Goal: Information Seeking & Learning: Find specific fact

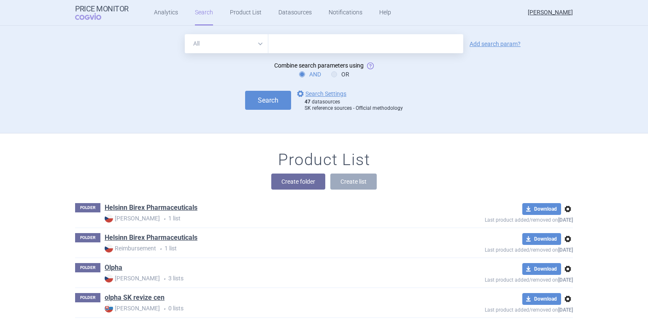
paste input "B01AC24"
type input "B01AC24"
click button "Search" at bounding box center [268, 100] width 46 height 19
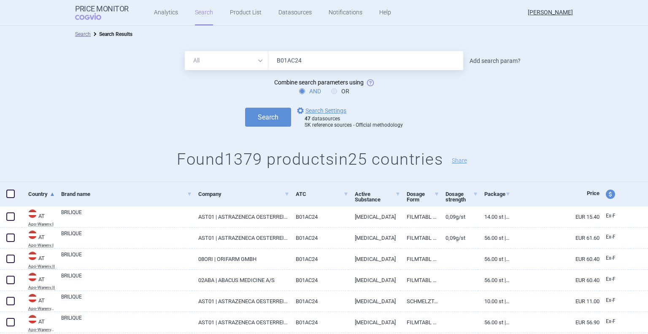
click at [494, 60] on link "Add search param?" at bounding box center [494, 61] width 51 height 6
select select "brandName"
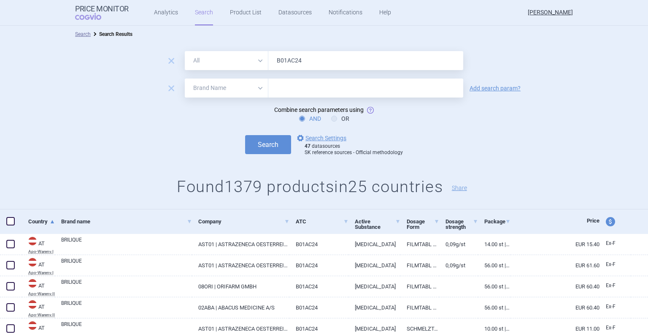
click at [348, 88] on input "text" at bounding box center [365, 87] width 195 height 19
type input "olpha"
click at [277, 142] on button "Search" at bounding box center [268, 144] width 46 height 19
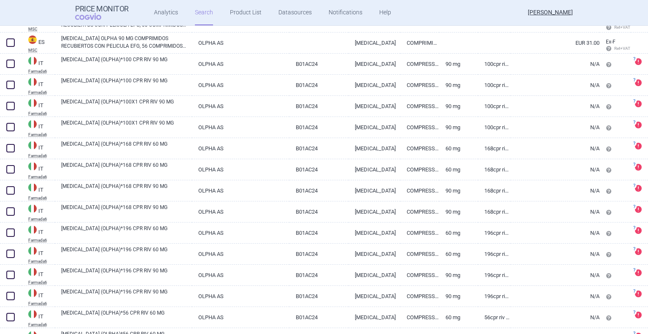
scroll to position [177, 0]
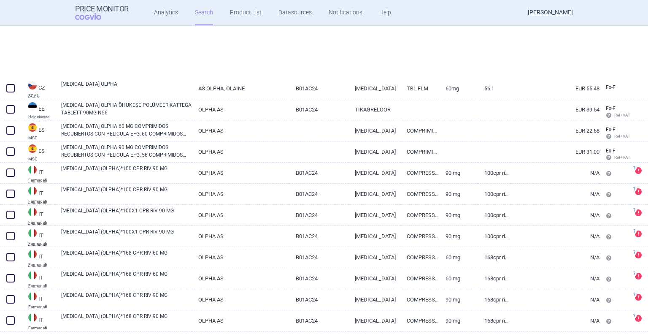
select select "brandName"
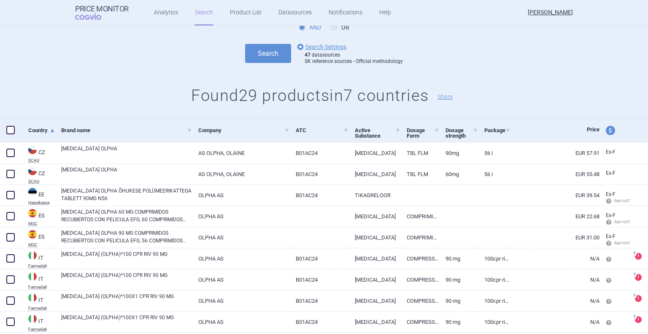
scroll to position [127, 0]
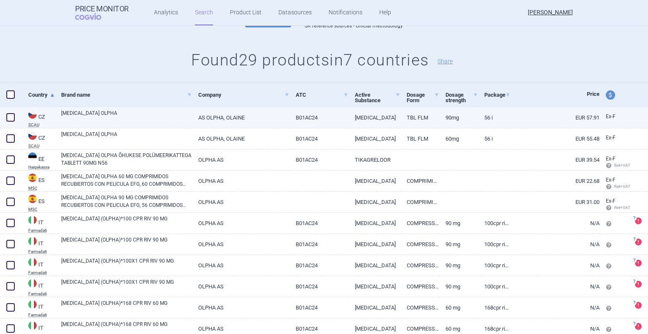
click at [11, 119] on span at bounding box center [10, 117] width 8 height 8
checkbox input "true"
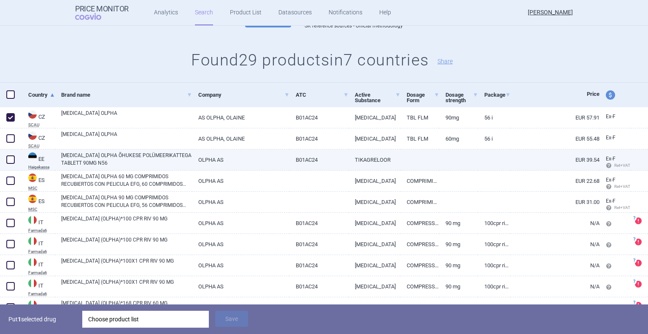
click at [11, 158] on span at bounding box center [10, 159] width 8 height 8
checkbox input "true"
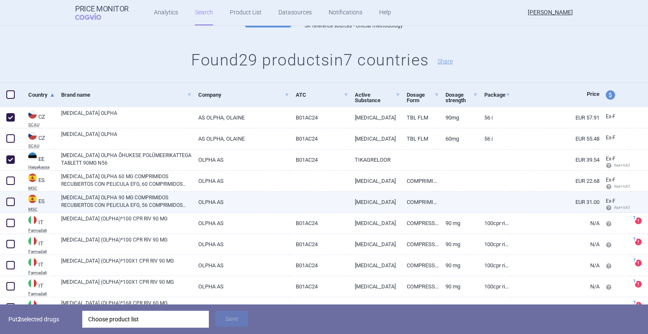
click at [8, 200] on span at bounding box center [10, 201] width 8 height 8
checkbox input "true"
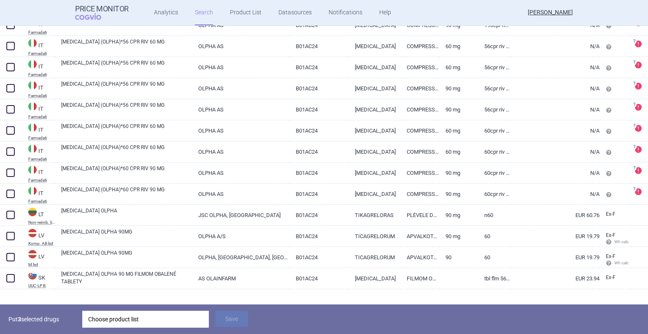
scroll to position [569, 0]
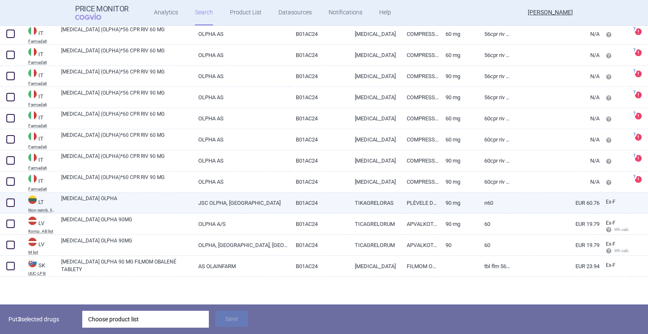
click at [10, 202] on span at bounding box center [10, 202] width 8 height 8
click at [10, 204] on span at bounding box center [10, 202] width 8 height 8
checkbox input "true"
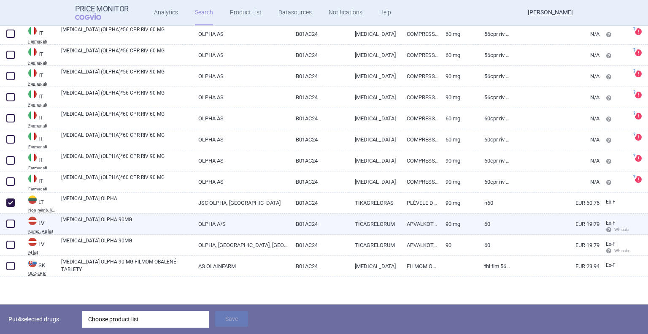
click at [11, 223] on span at bounding box center [10, 223] width 8 height 8
checkbox input "true"
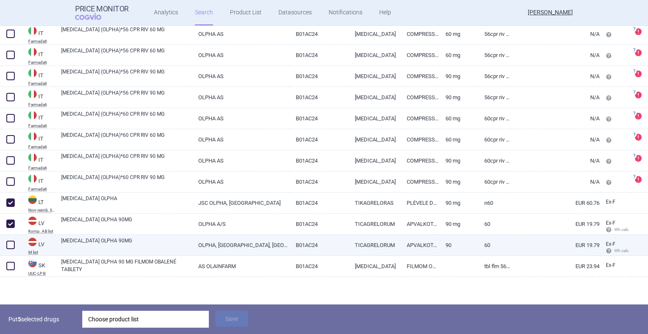
click at [9, 248] on span at bounding box center [10, 244] width 8 height 8
checkbox input "true"
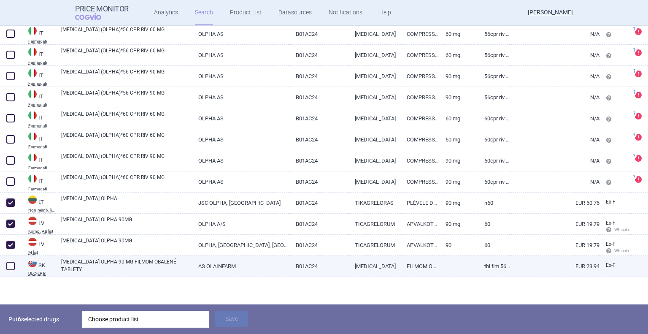
click at [13, 270] on span at bounding box center [10, 265] width 13 height 13
checkbox input "true"
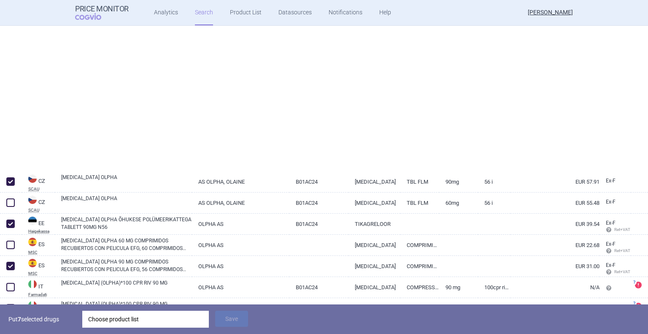
select select "brandName"
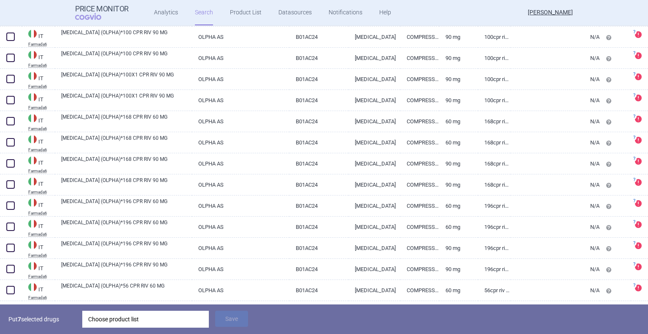
scroll to position [422, 0]
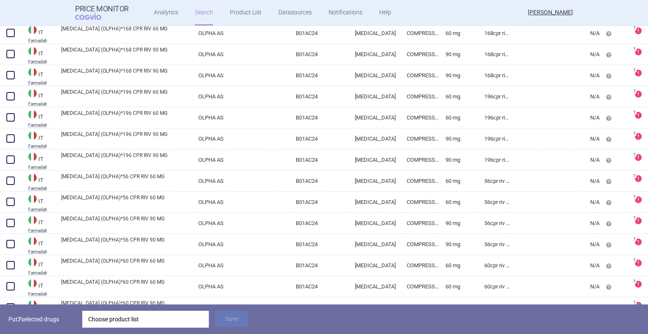
click at [147, 321] on div "Choose product list" at bounding box center [145, 318] width 115 height 17
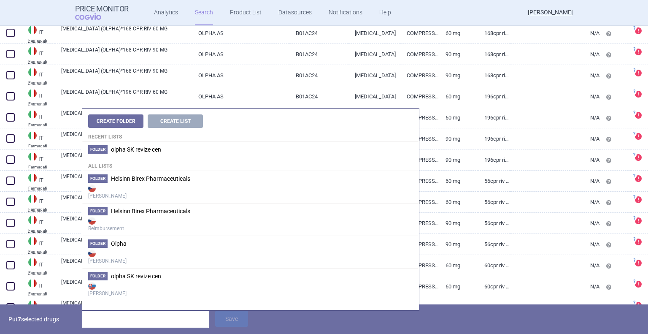
click at [105, 318] on input "search" at bounding box center [145, 318] width 127 height 17
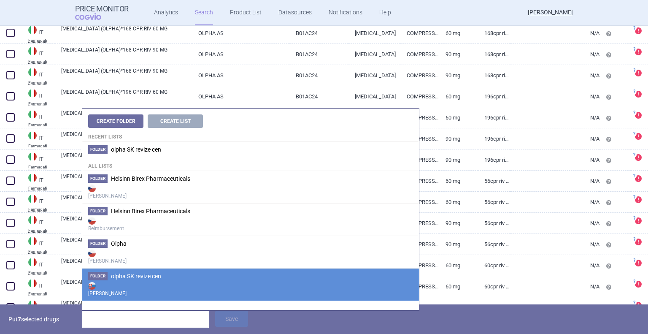
click at [122, 288] on strong "[PERSON_NAME]" at bounding box center [250, 288] width 325 height 17
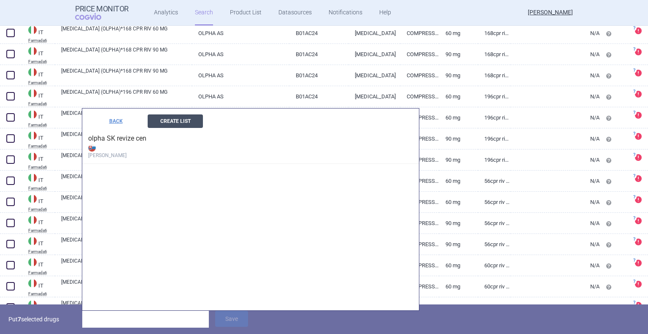
click at [178, 119] on button "Create List" at bounding box center [175, 120] width 55 height 13
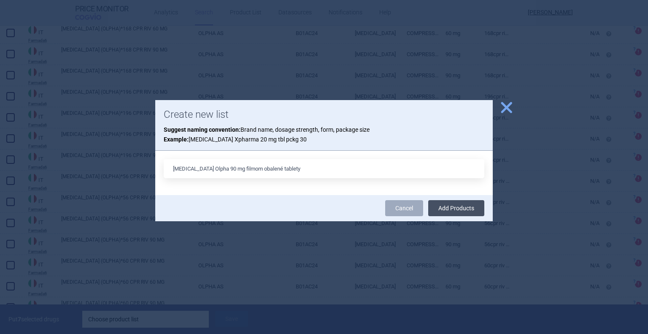
type input "[MEDICAL_DATA] Olpha 90 mg filmom obalené tablety"
click at [474, 205] on button "Add Products" at bounding box center [456, 208] width 56 height 16
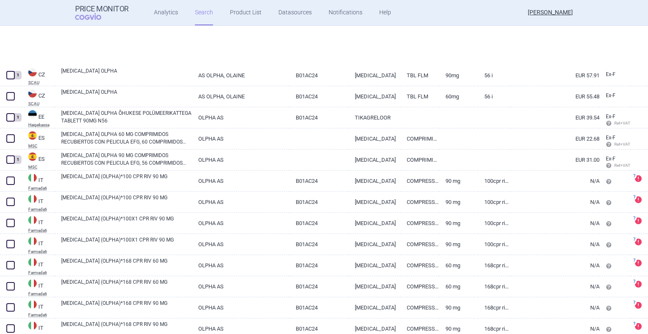
select select "brandName"
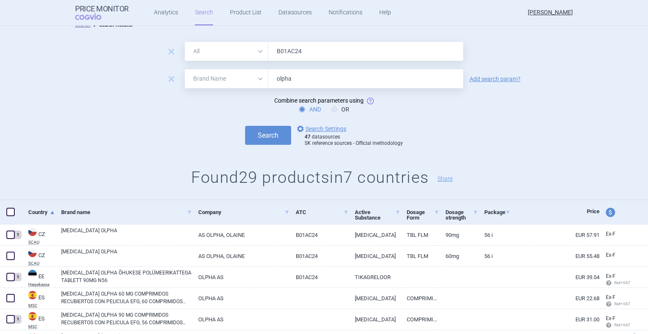
scroll to position [0, 0]
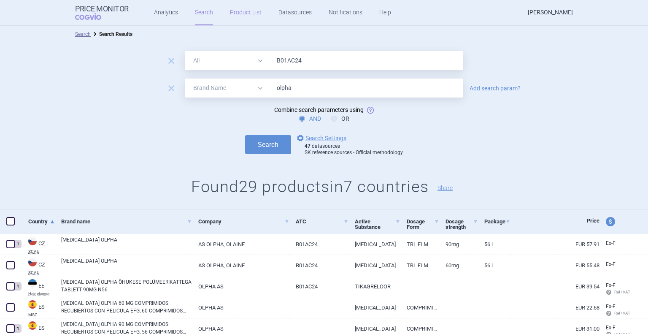
click at [238, 15] on link "Product List" at bounding box center [246, 12] width 32 height 25
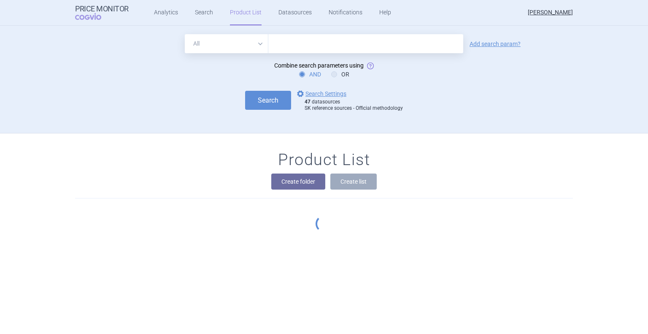
scroll to position [8, 0]
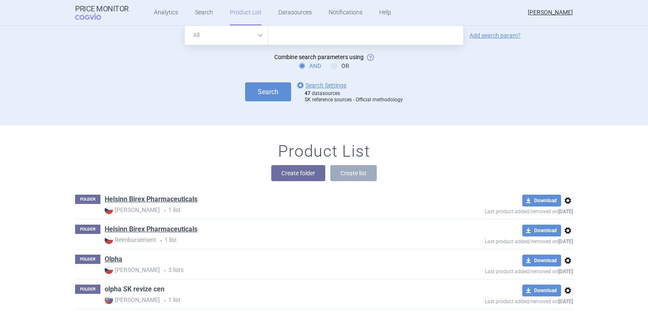
click at [134, 289] on link "olpha SK revize cen" at bounding box center [135, 288] width 60 height 9
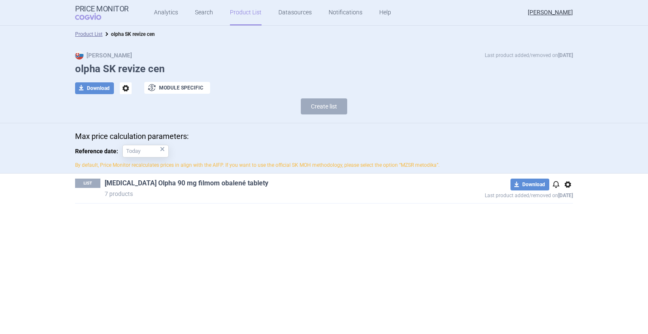
click at [198, 183] on link "[MEDICAL_DATA] Olpha 90 mg filmom obalené tablety" at bounding box center [187, 182] width 164 height 9
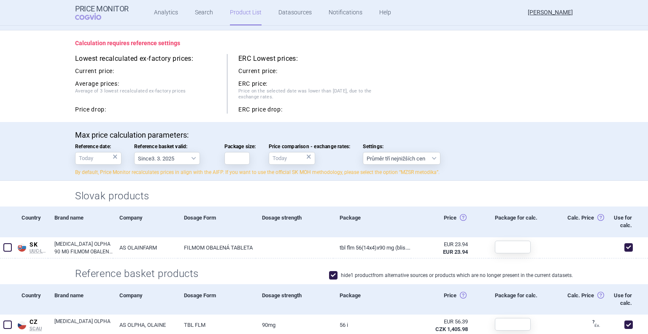
scroll to position [84, 0]
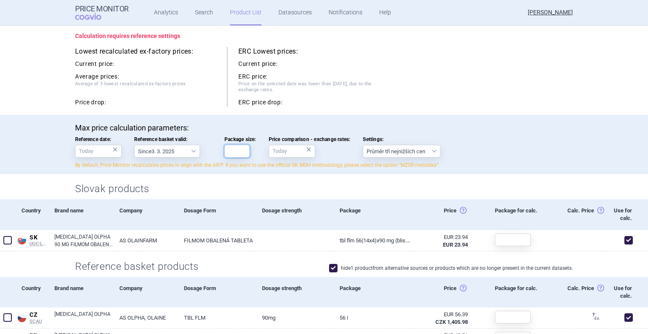
click at [232, 151] on input "Package size:" at bounding box center [236, 151] width 25 height 13
type input "56"
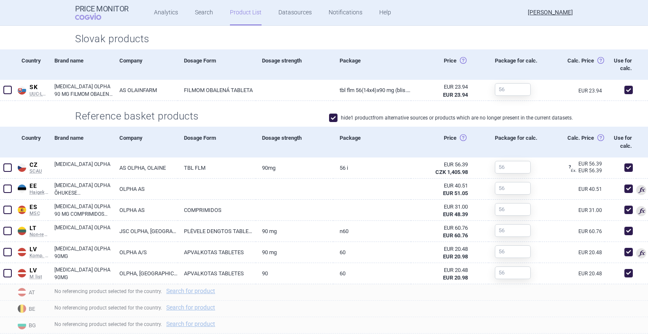
scroll to position [295, 0]
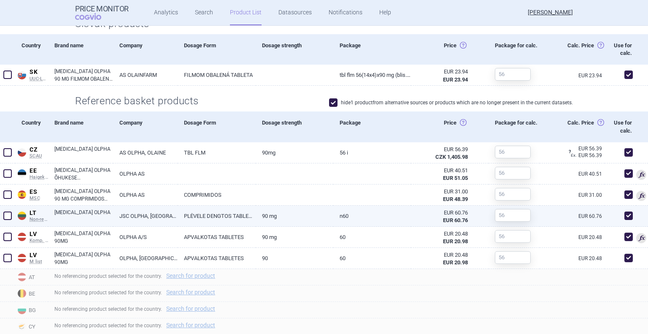
click at [624, 215] on span at bounding box center [628, 215] width 8 height 8
checkbox input "false"
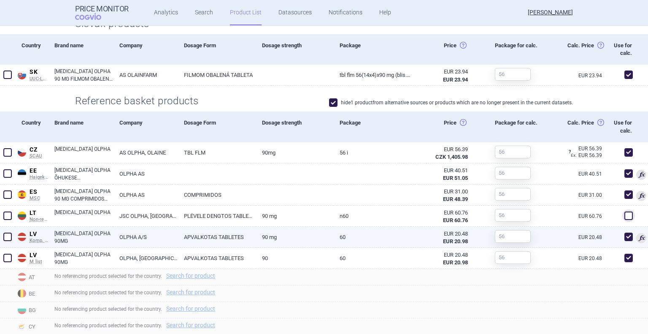
click at [624, 234] on span at bounding box center [628, 236] width 8 height 8
checkbox input "false"
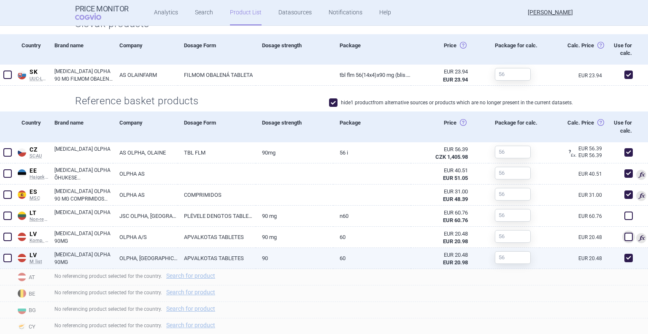
click at [622, 253] on span at bounding box center [628, 257] width 13 height 13
checkbox input "false"
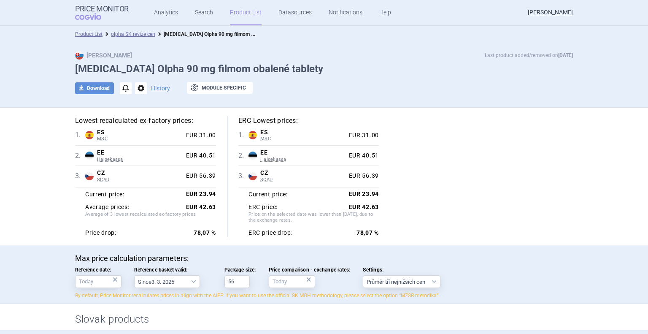
scroll to position [0, 0]
click at [88, 88] on button "download Download" at bounding box center [94, 88] width 39 height 12
select select "EUR"
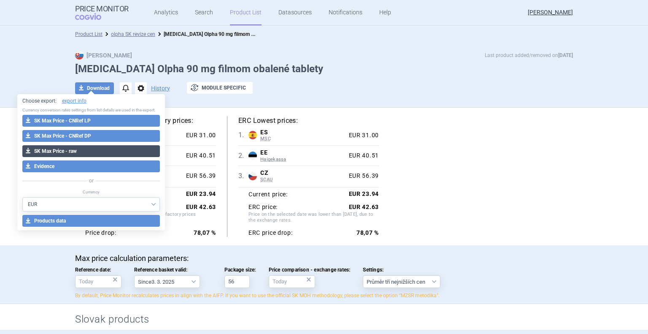
click at [78, 151] on button "download SK Max Price - raw" at bounding box center [91, 151] width 138 height 12
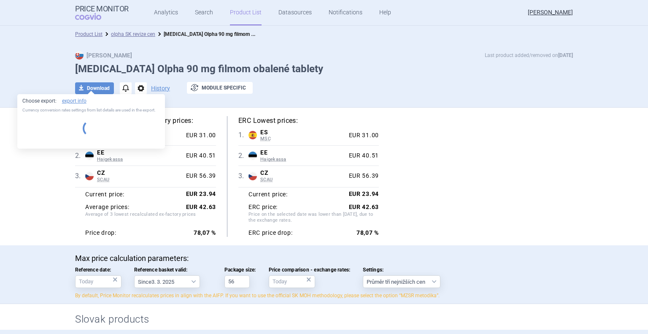
select select "EUR"
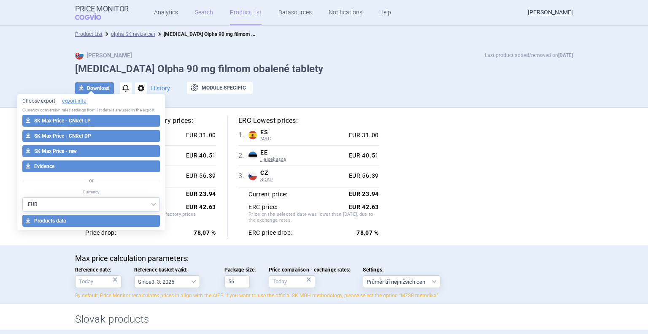
click at [195, 15] on link "Search" at bounding box center [204, 12] width 18 height 25
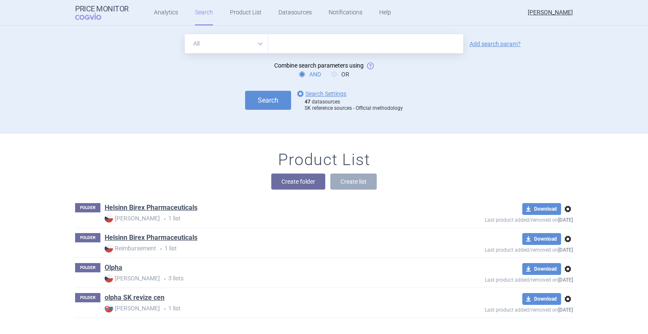
click at [282, 51] on input "text" at bounding box center [365, 43] width 195 height 19
paste input "L02BX03"
type input "L02BX03"
click button "Search" at bounding box center [268, 100] width 46 height 19
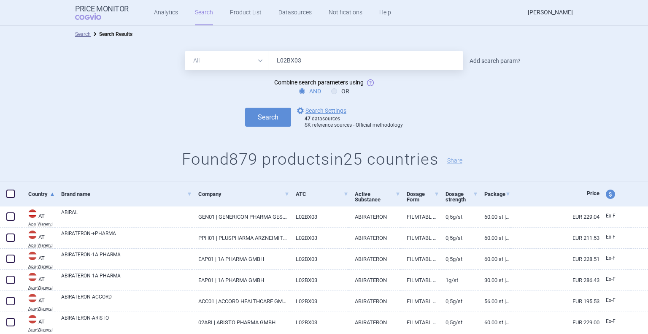
click at [477, 59] on link "Add search param?" at bounding box center [494, 61] width 51 height 6
select select "brandName"
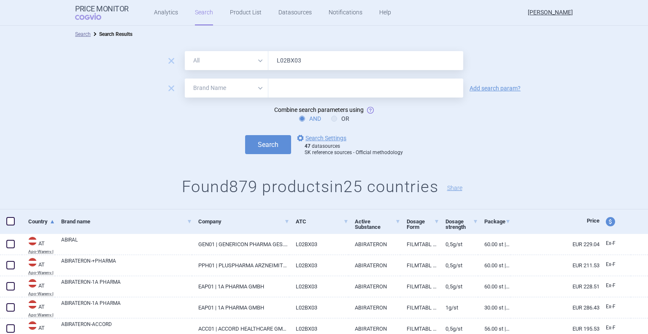
click at [363, 87] on input "text" at bounding box center [365, 87] width 195 height 19
type input "olpha"
click at [254, 142] on button "Search" at bounding box center [268, 144] width 46 height 19
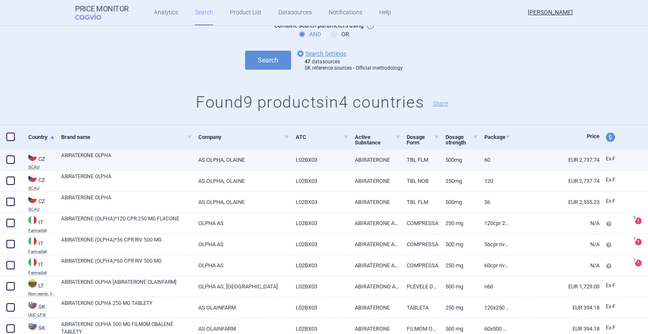
scroll to position [117, 0]
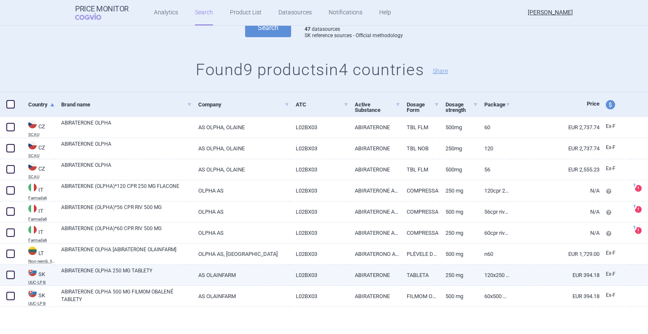
click at [8, 273] on span at bounding box center [10, 274] width 8 height 8
checkbox input "true"
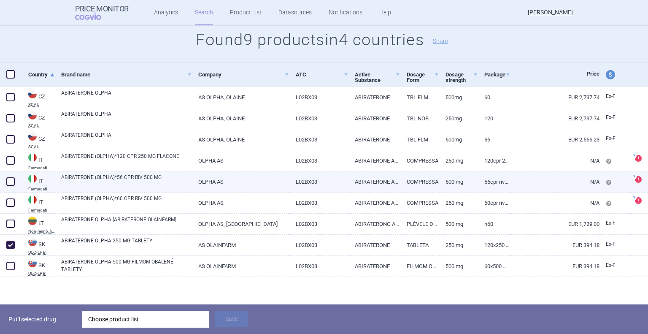
scroll to position [105, 0]
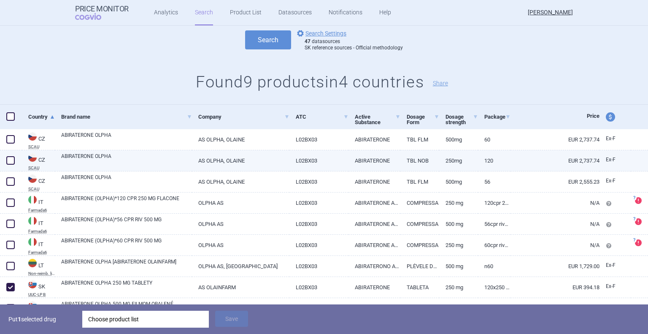
click at [12, 159] on span at bounding box center [10, 160] width 8 height 8
checkbox input "true"
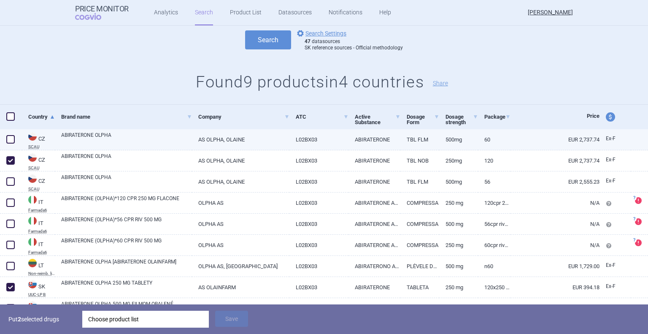
scroll to position [147, 0]
